Goal: Information Seeking & Learning: Learn about a topic

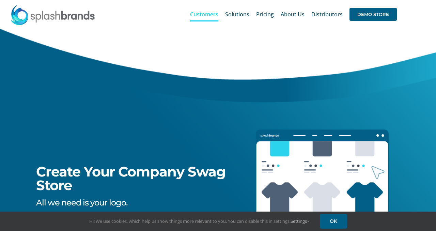
click at [195, 13] on span "Customers" at bounding box center [204, 14] width 28 height 5
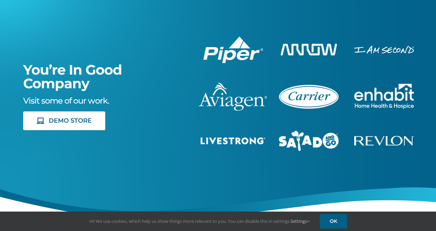
scroll to position [57, 0]
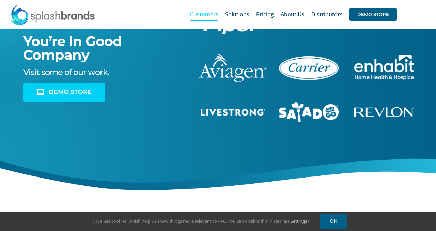
click at [84, 94] on span "DEMO STORE" at bounding box center [70, 91] width 43 height 7
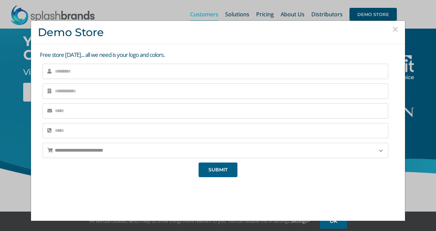
scroll to position [95, 0]
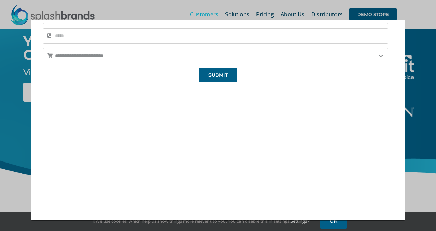
click at [426, 86] on div "**********" at bounding box center [218, 115] width 436 height 231
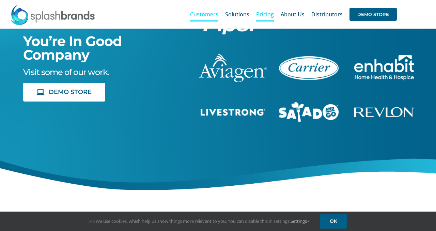
click at [267, 13] on span "Pricing" at bounding box center [265, 14] width 18 height 5
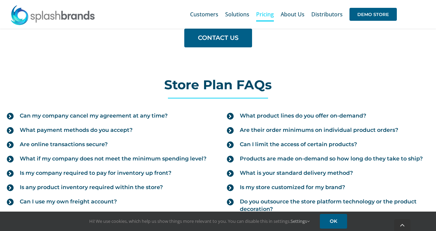
scroll to position [860, 0]
